Goal: Communication & Community: Answer question/provide support

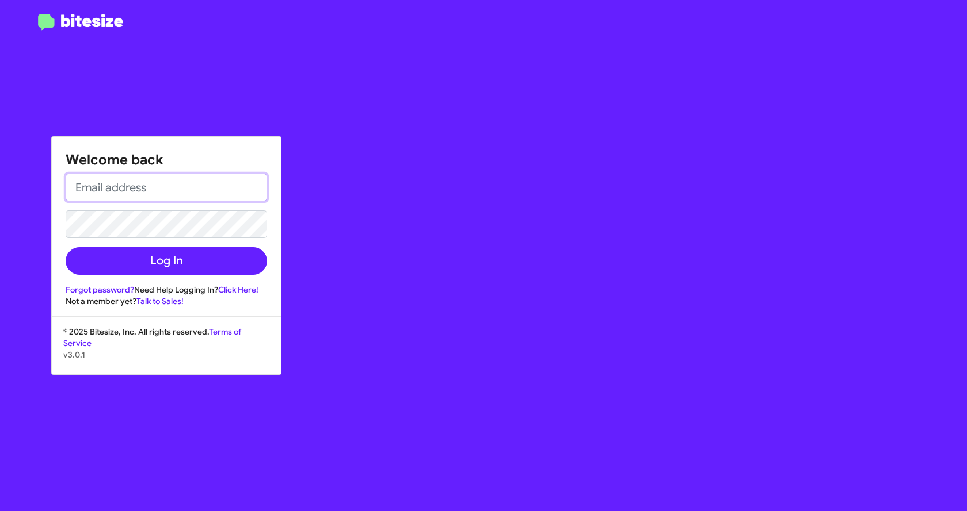
type input "[EMAIL_ADDRESS][DOMAIN_NAME]"
click at [155, 242] on form "[EMAIL_ADDRESS][DOMAIN_NAME] Log In" at bounding box center [166, 224] width 201 height 101
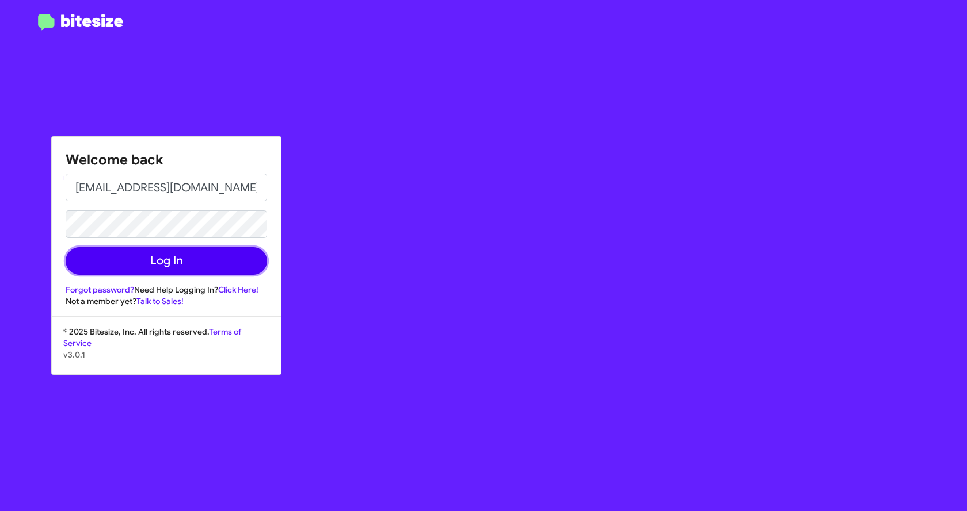
click at [155, 251] on button "Log In" at bounding box center [166, 261] width 201 height 28
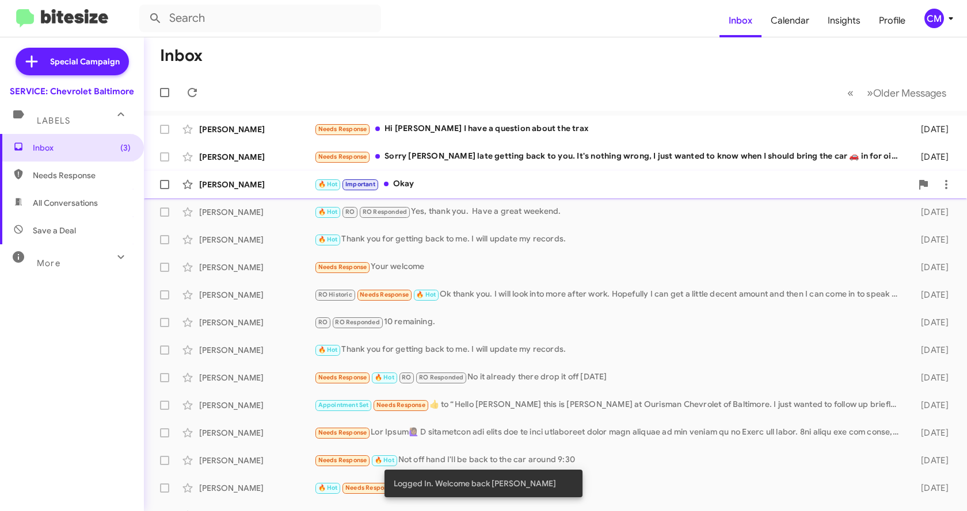
click at [405, 182] on div "🔥 Hot Important Okay" at bounding box center [612, 184] width 597 height 13
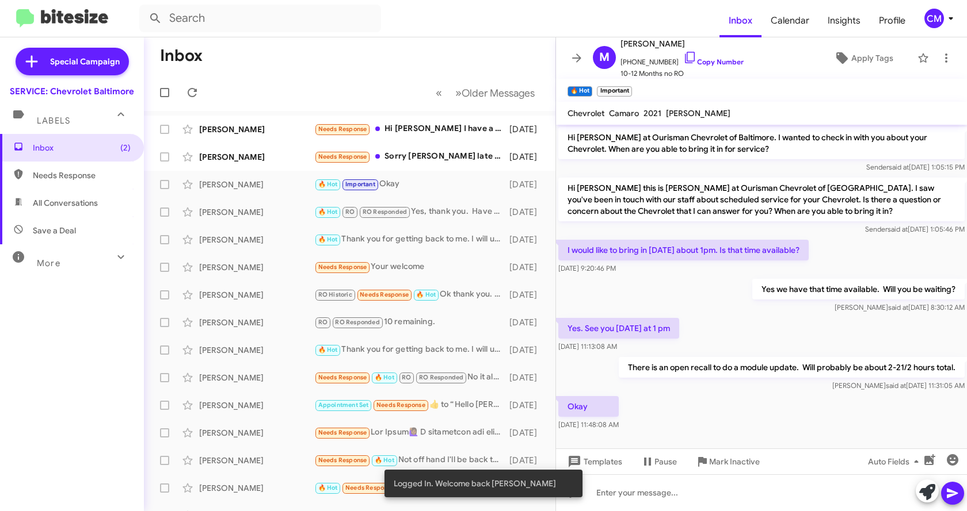
scroll to position [81, 0]
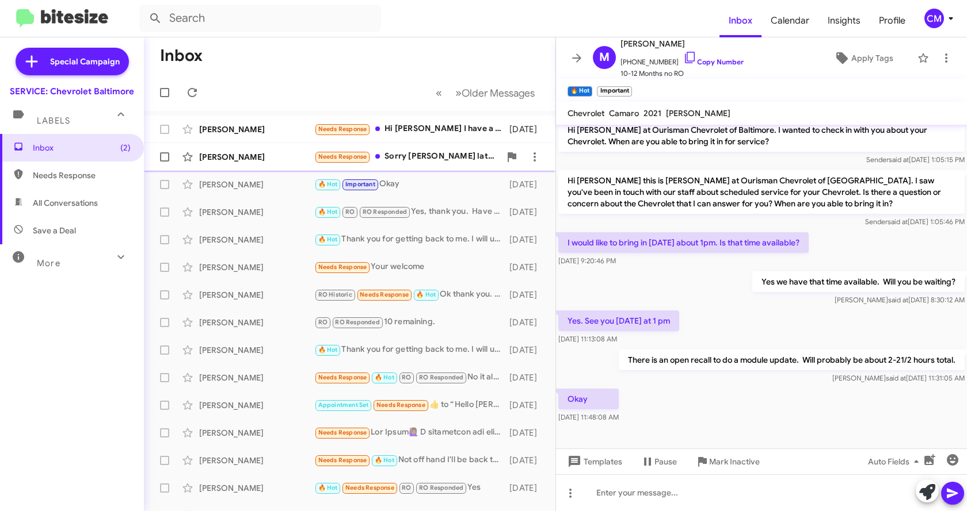
click at [404, 152] on div "Needs Response Sorry [PERSON_NAME] late getting back to you. It's nothing wrong…" at bounding box center [407, 156] width 186 height 13
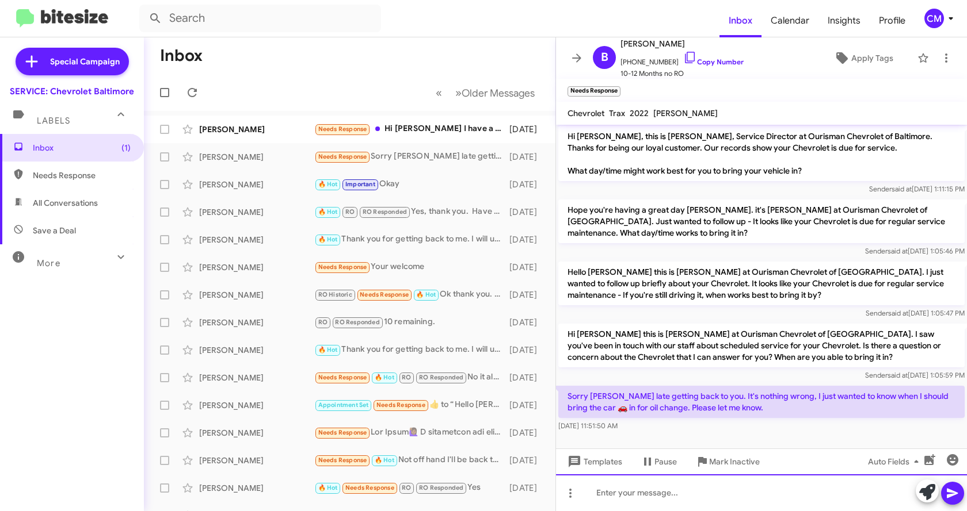
click at [747, 487] on div at bounding box center [761, 493] width 411 height 37
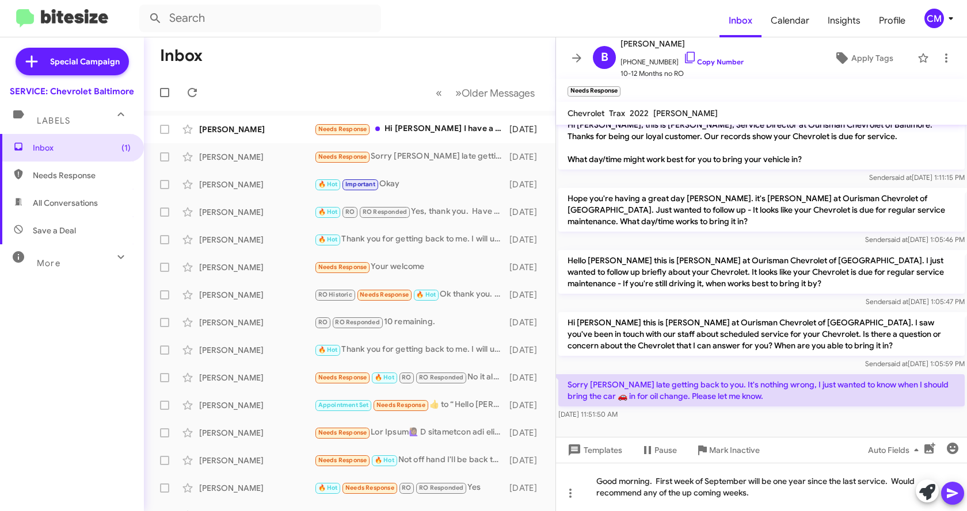
click at [947, 490] on icon at bounding box center [951, 494] width 11 height 10
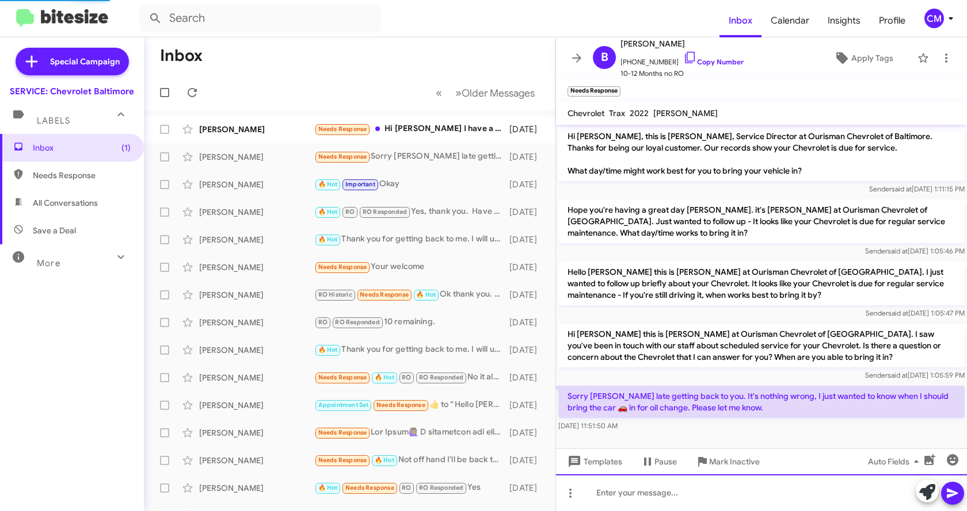
scroll to position [55, 0]
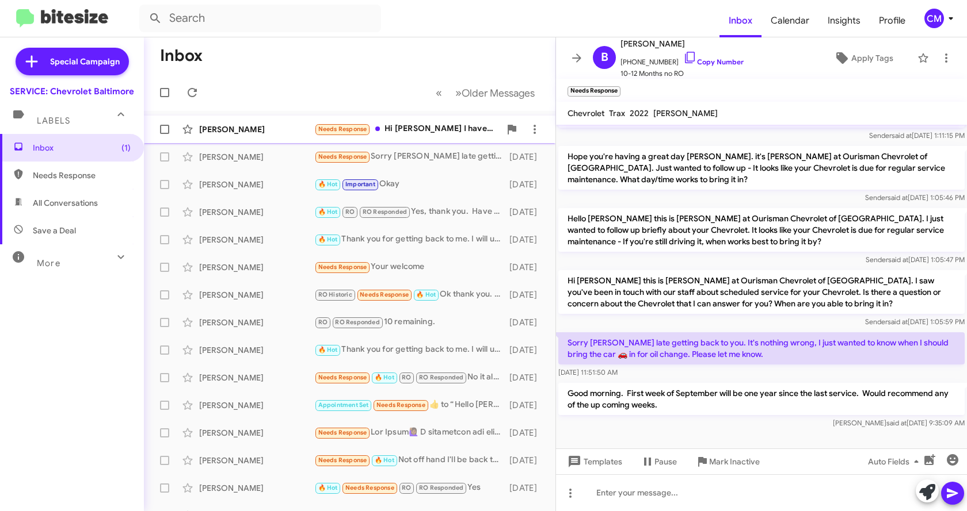
click at [406, 131] on div "Needs Response Hi [PERSON_NAME] I have a question about the trax" at bounding box center [407, 129] width 186 height 13
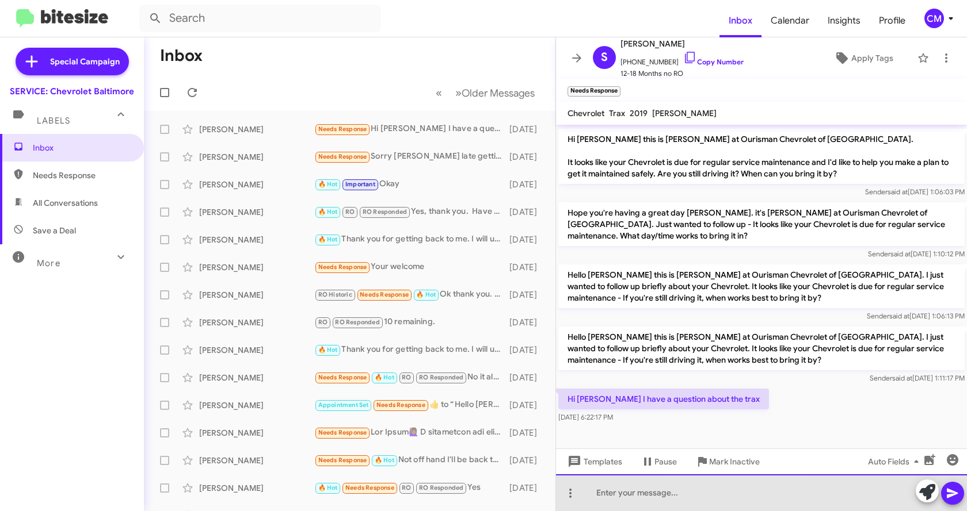
click at [742, 502] on div at bounding box center [761, 493] width 411 height 37
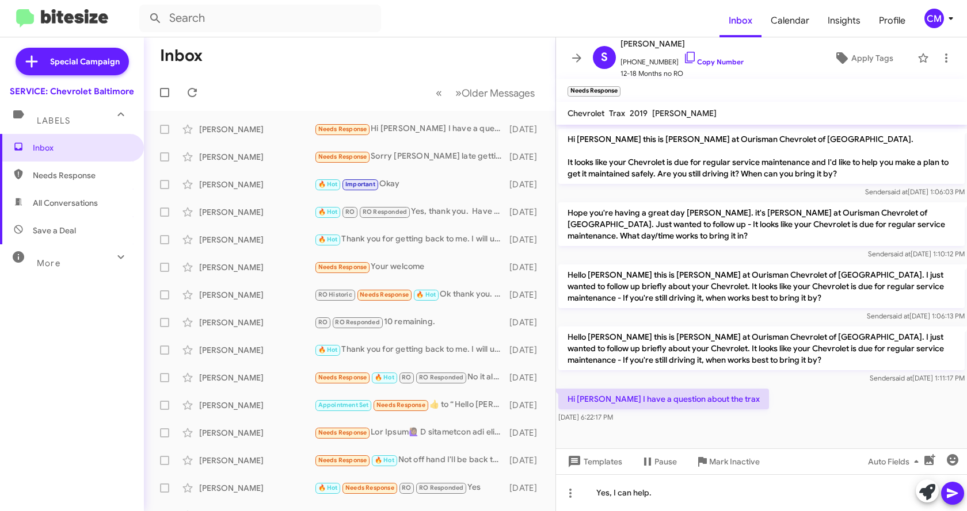
click at [940, 493] on div at bounding box center [939, 492] width 48 height 25
click at [950, 496] on icon at bounding box center [951, 494] width 11 height 10
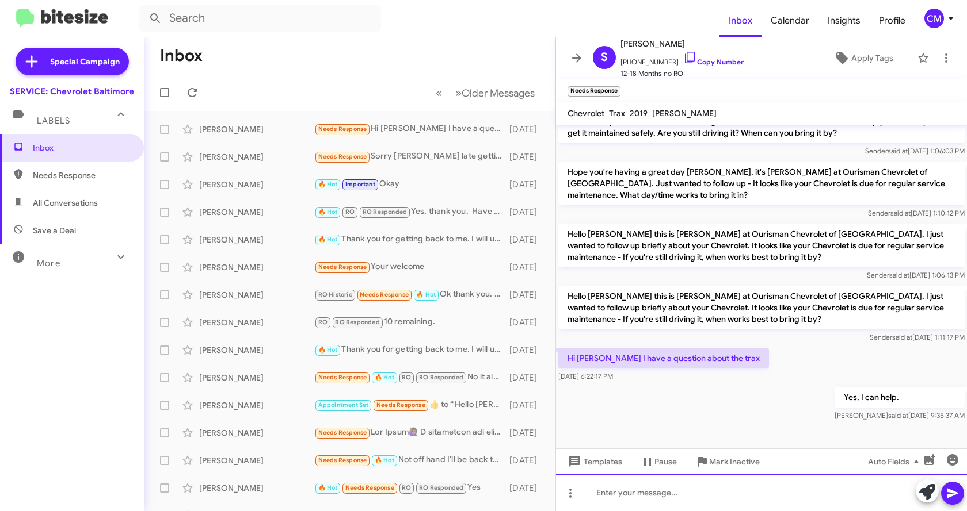
scroll to position [521, 0]
click at [574, 58] on icon at bounding box center [576, 58] width 9 height 9
